Goal: Navigation & Orientation: Find specific page/section

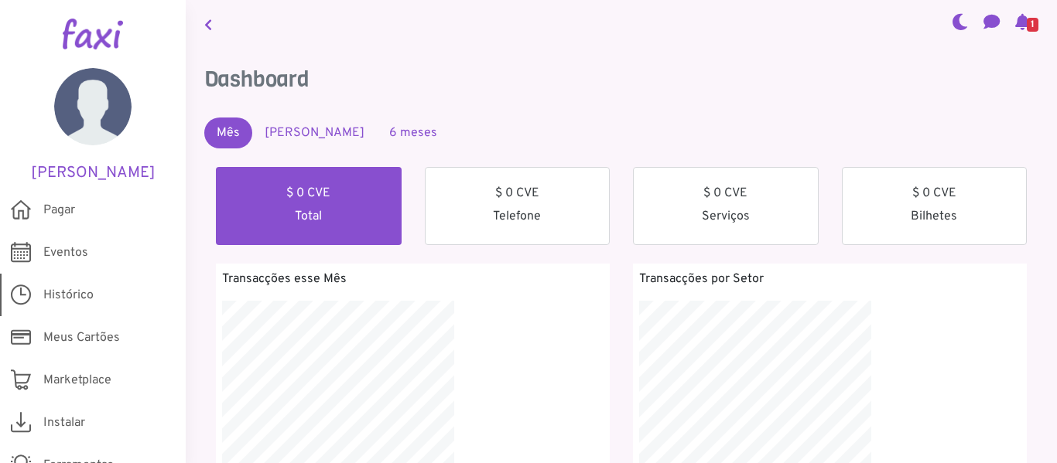
click at [70, 289] on span "Histórico" at bounding box center [68, 295] width 50 height 19
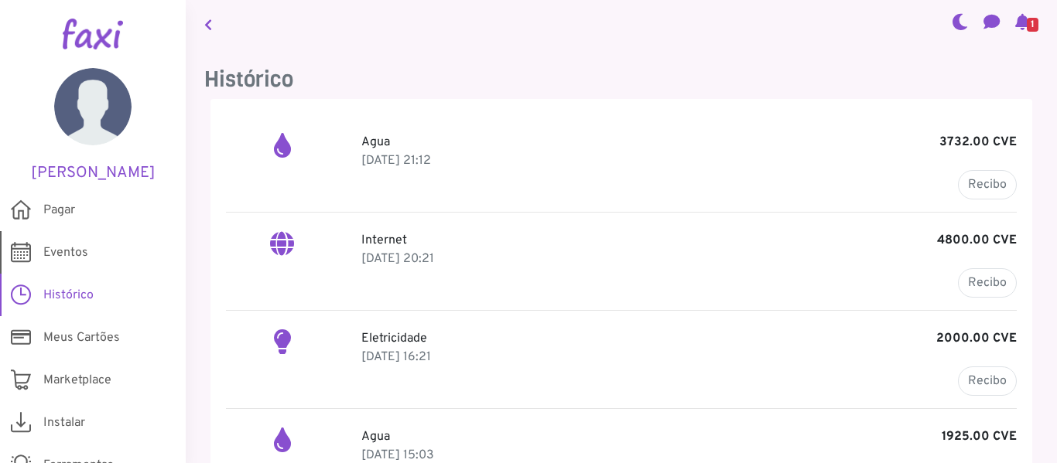
click at [59, 261] on span "Eventos" at bounding box center [65, 253] width 45 height 19
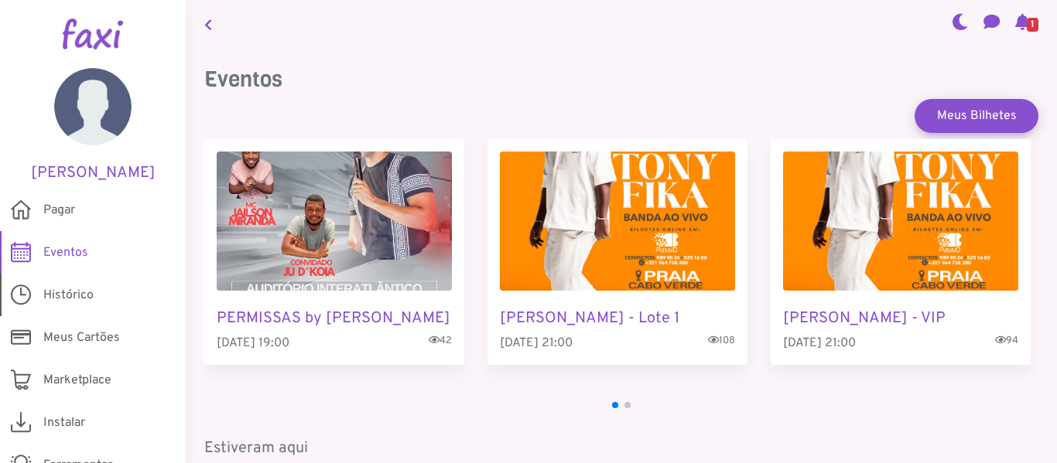
click at [80, 286] on span "Histórico" at bounding box center [68, 295] width 50 height 19
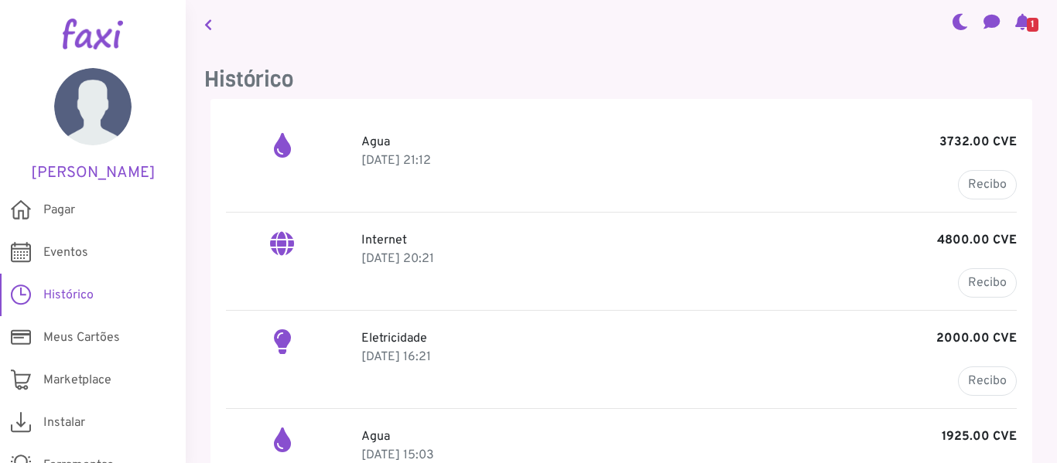
click at [1026, 22] on span "1" at bounding box center [1032, 25] width 12 height 14
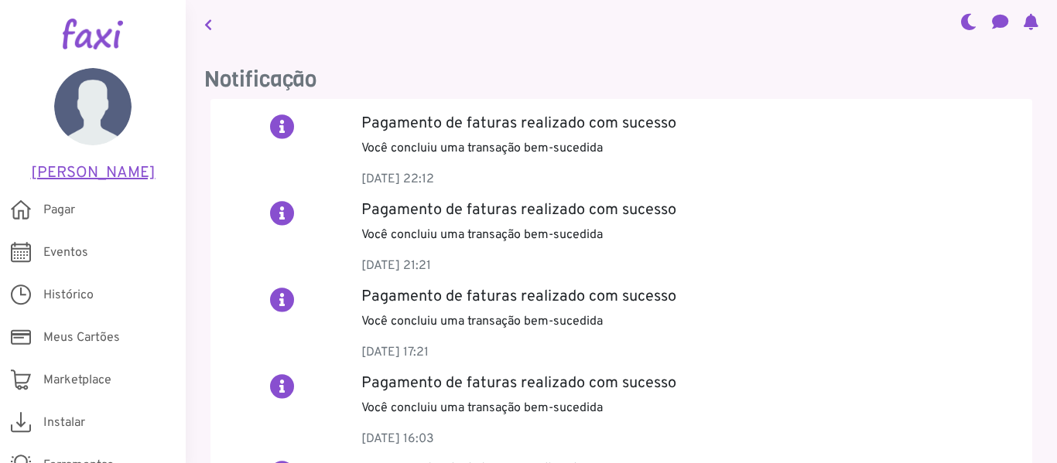
click at [94, 176] on h5 "[PERSON_NAME]" at bounding box center [92, 173] width 139 height 19
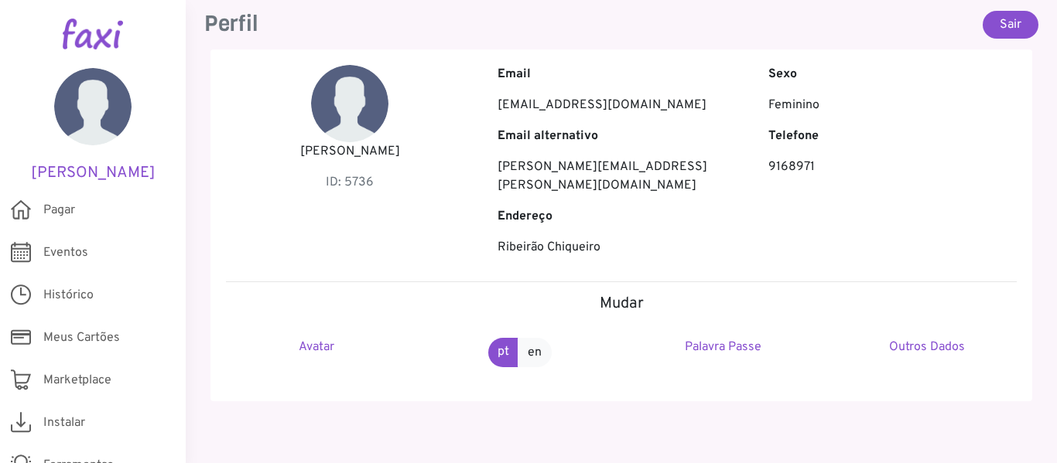
scroll to position [66, 0]
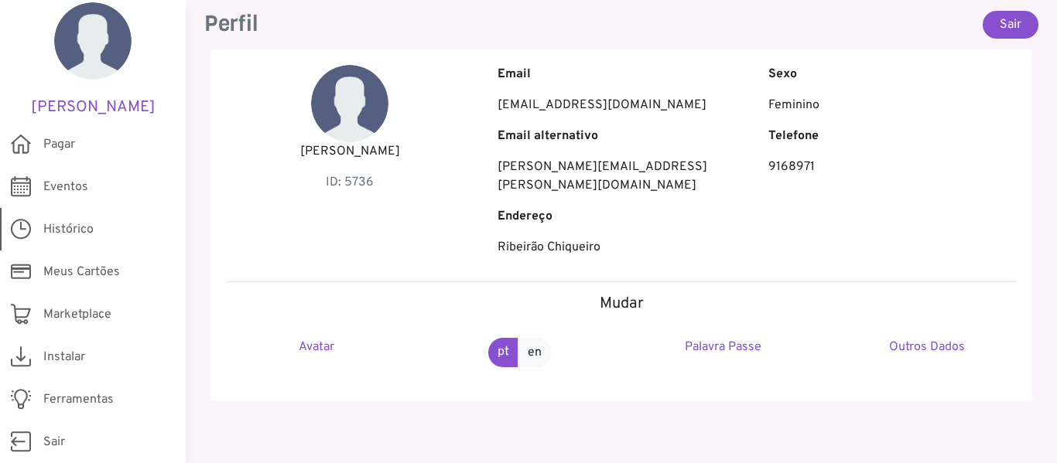
click at [78, 228] on span "Histórico" at bounding box center [68, 229] width 50 height 19
